Goal: Task Accomplishment & Management: Use online tool/utility

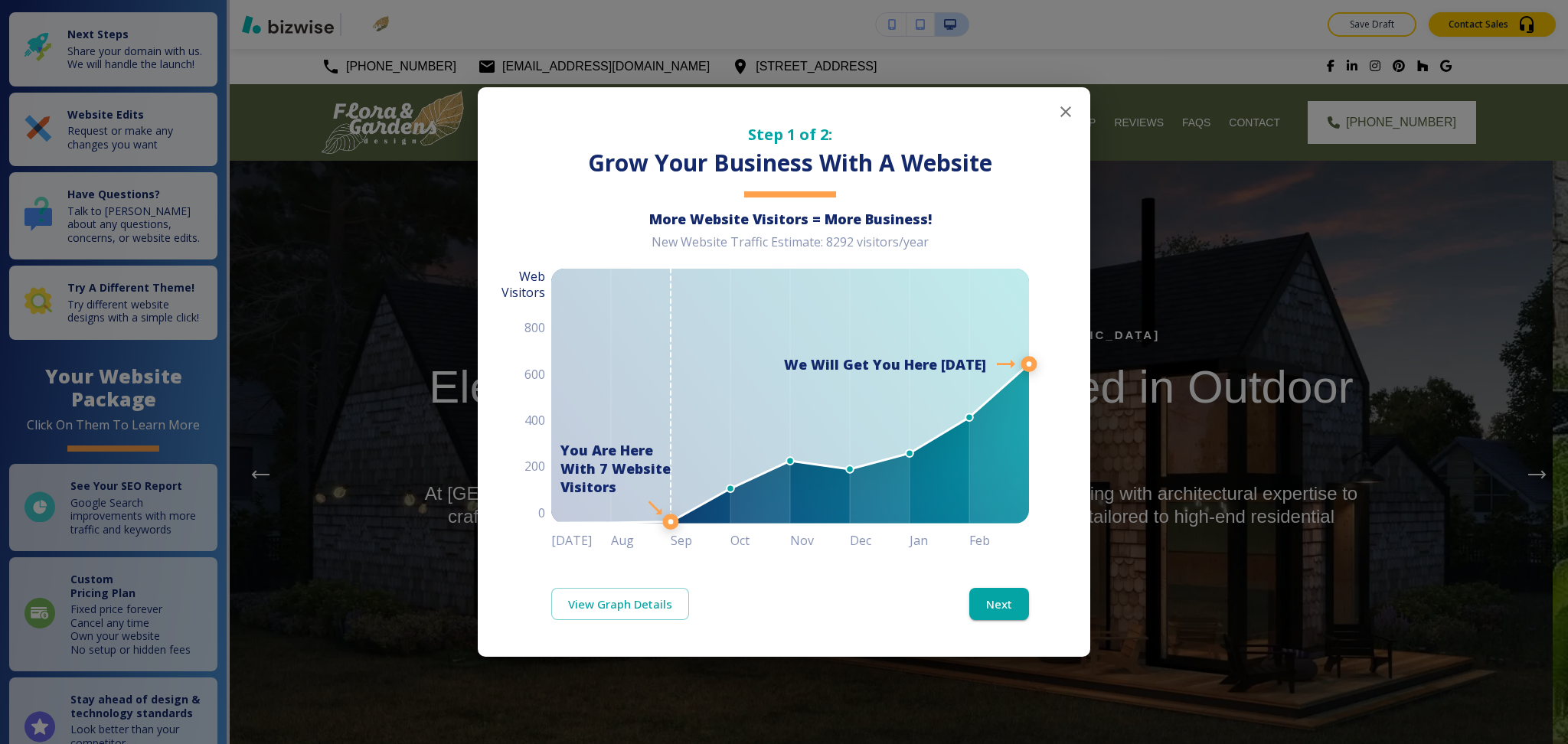
click at [1071, 115] on icon "button" at bounding box center [1066, 111] width 11 height 11
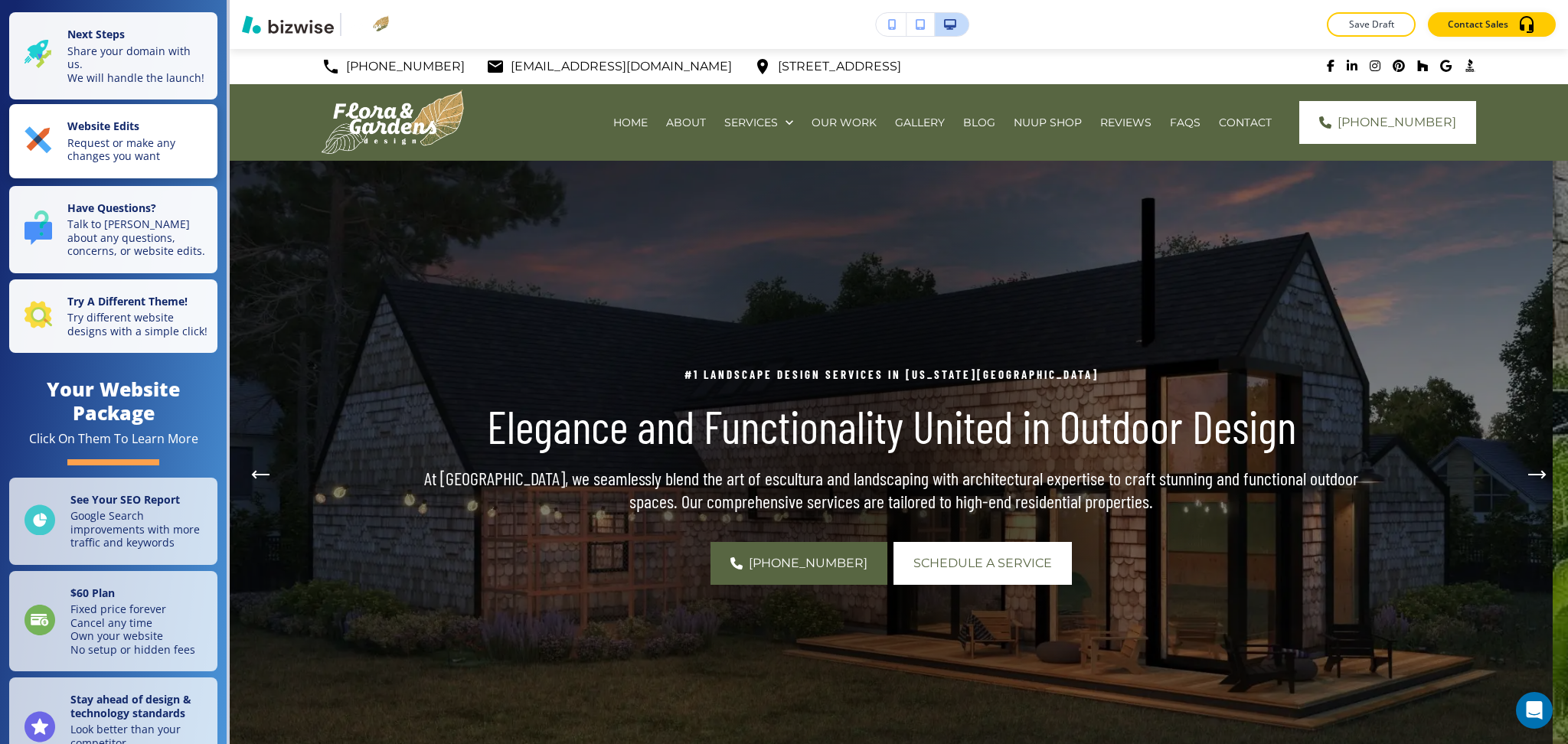
click at [141, 149] on p "Request or make any changes you want" at bounding box center [138, 149] width 141 height 27
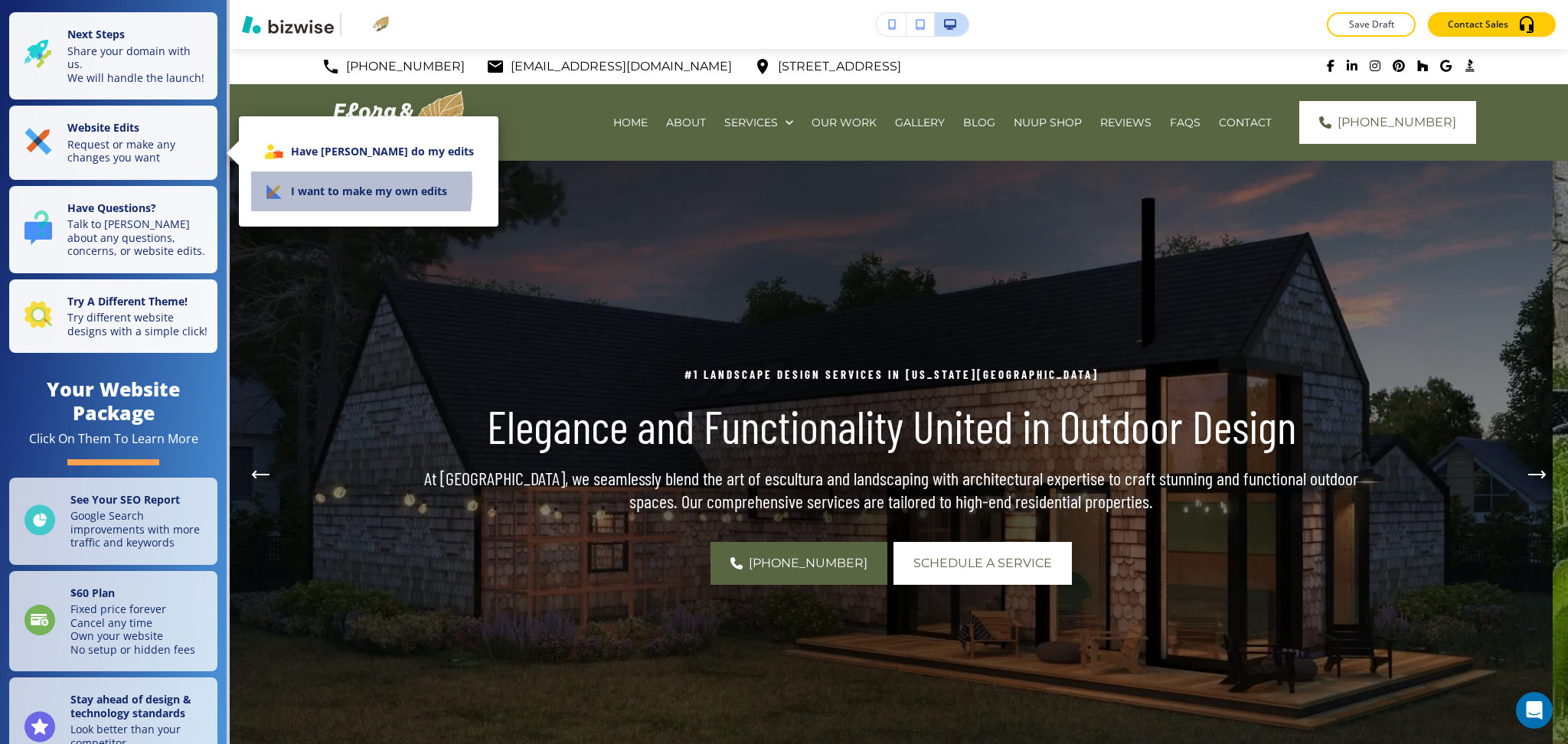
click at [303, 187] on li "I want to make my own edits" at bounding box center [368, 191] width 235 height 40
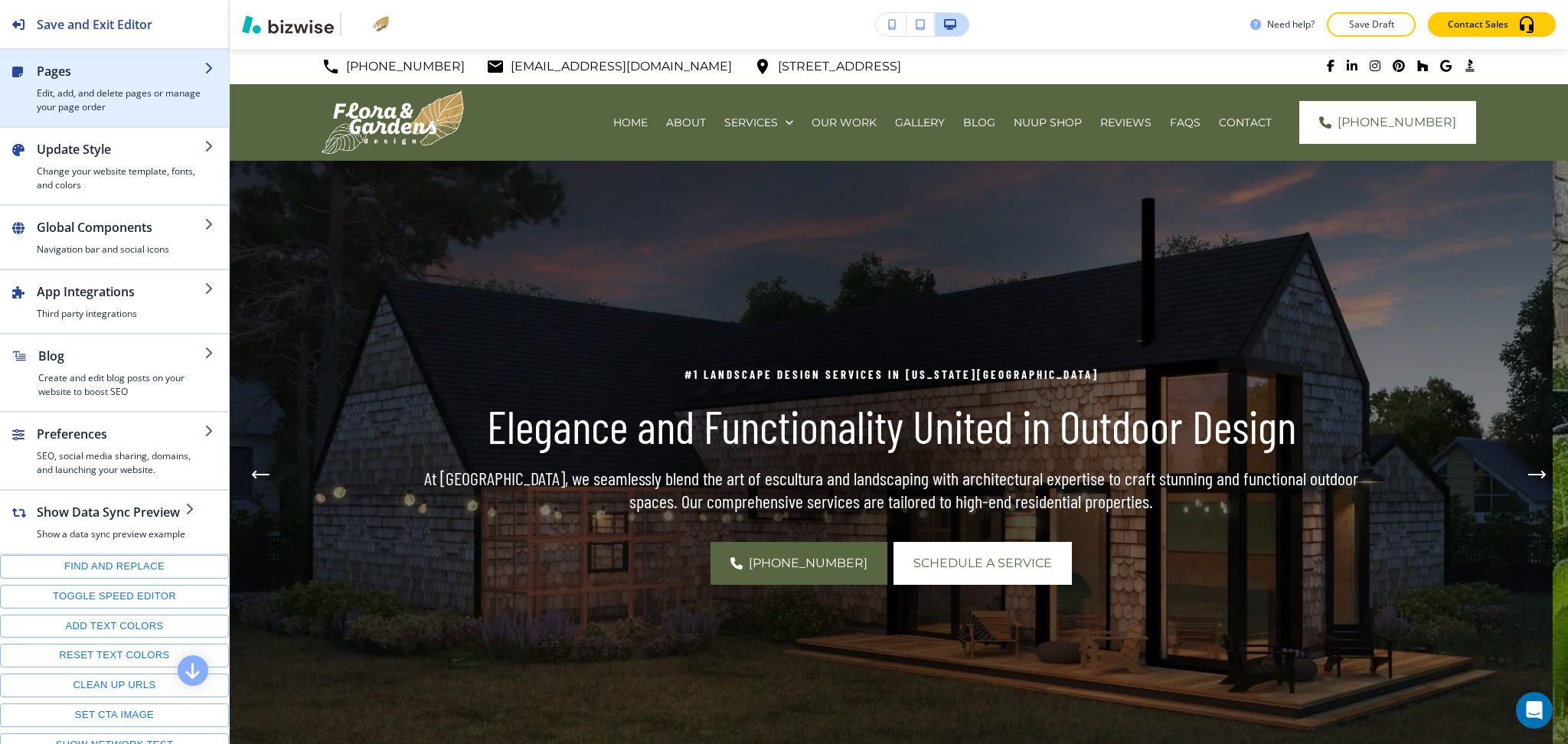
click at [75, 91] on h4 "Edit, add, and delete pages or manage your page order" at bounding box center [120, 100] width 168 height 28
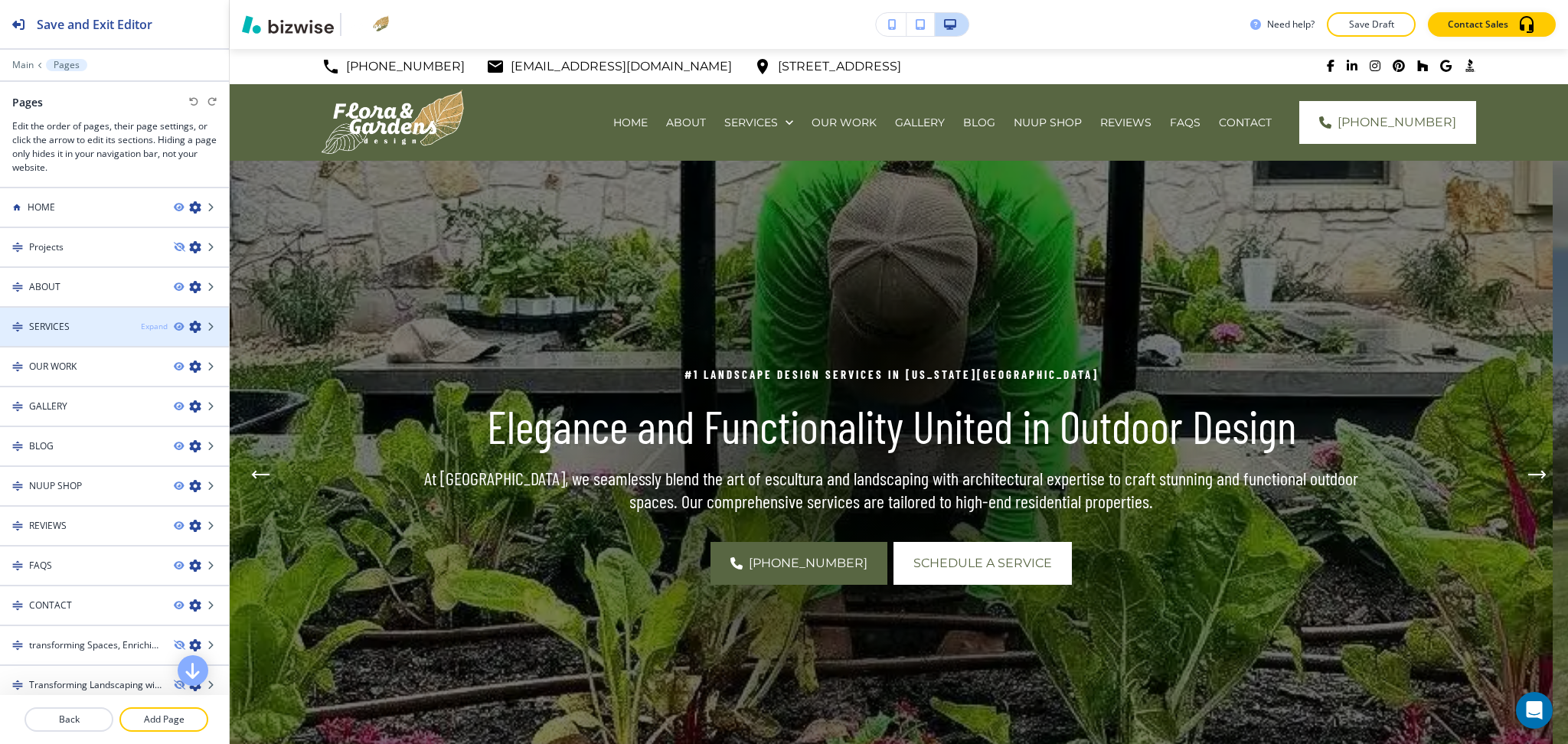
click at [141, 321] on div "Expand" at bounding box center [154, 326] width 27 height 12
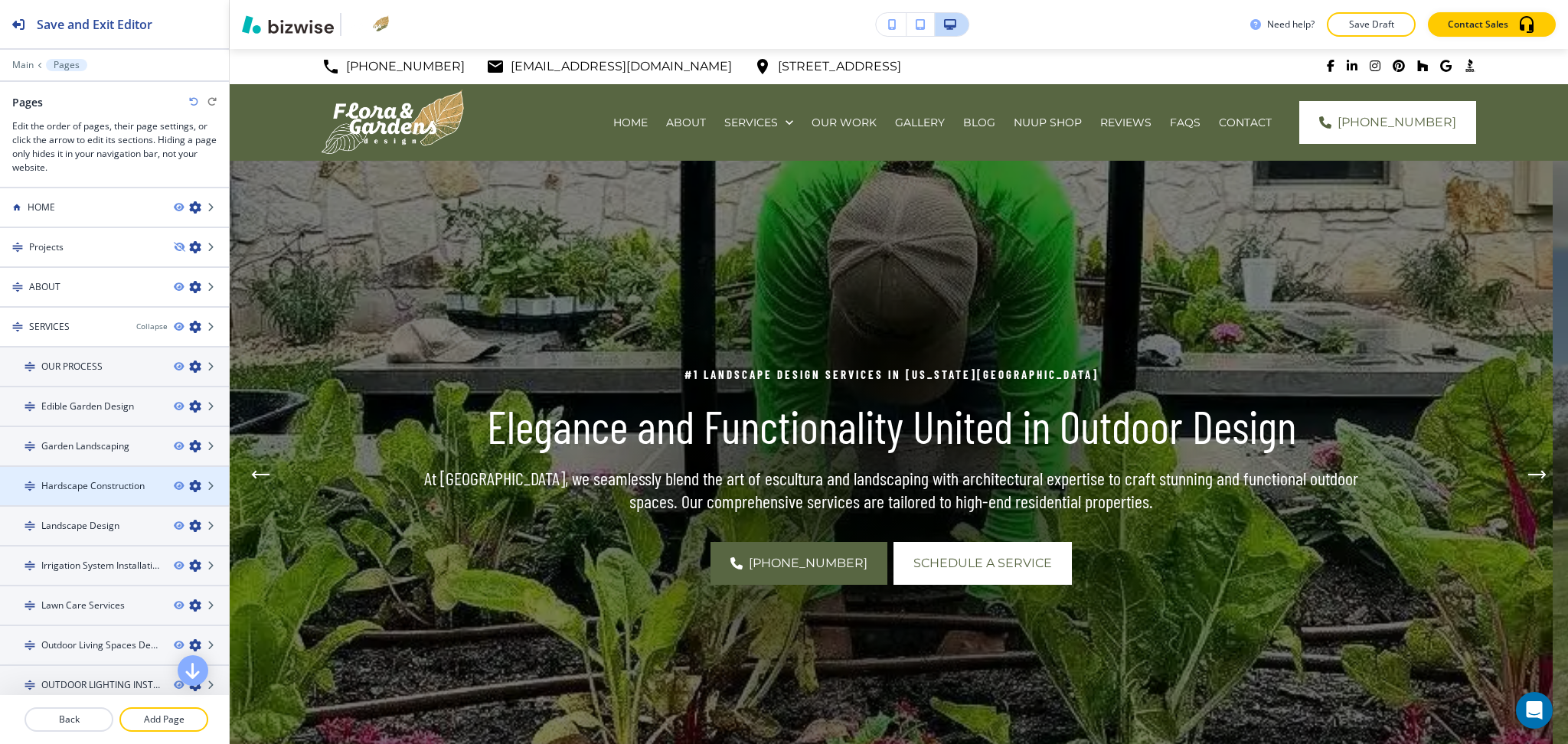
scroll to position [509, 0]
